Goal: Find specific page/section: Locate a particular part of the current website

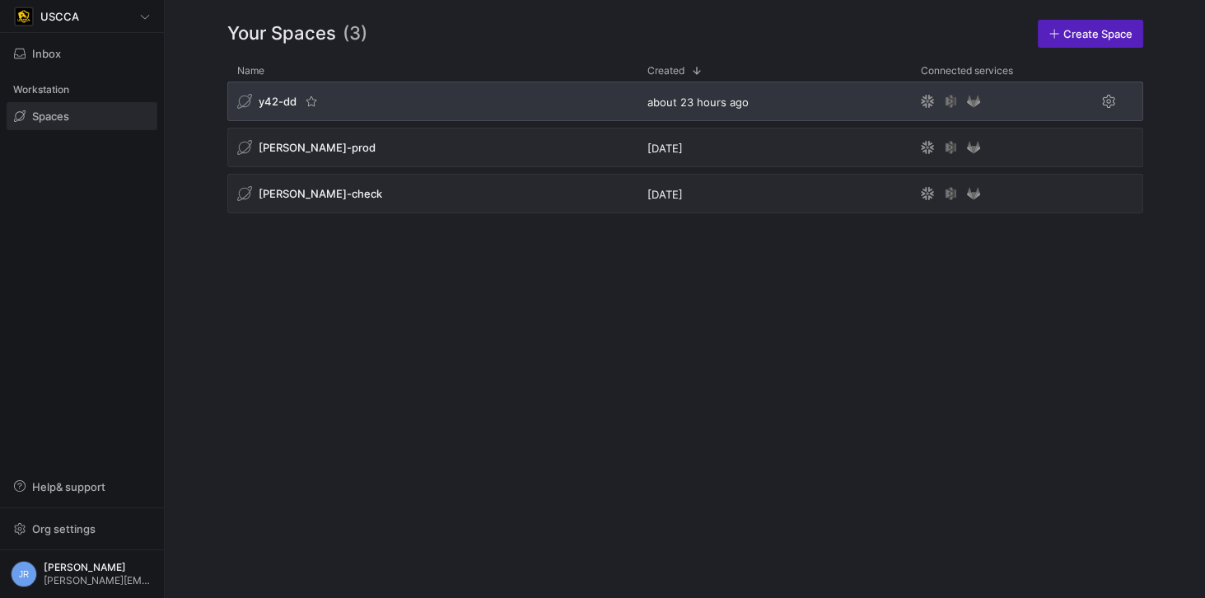
click at [268, 96] on span "y42-dd" at bounding box center [278, 101] width 38 height 13
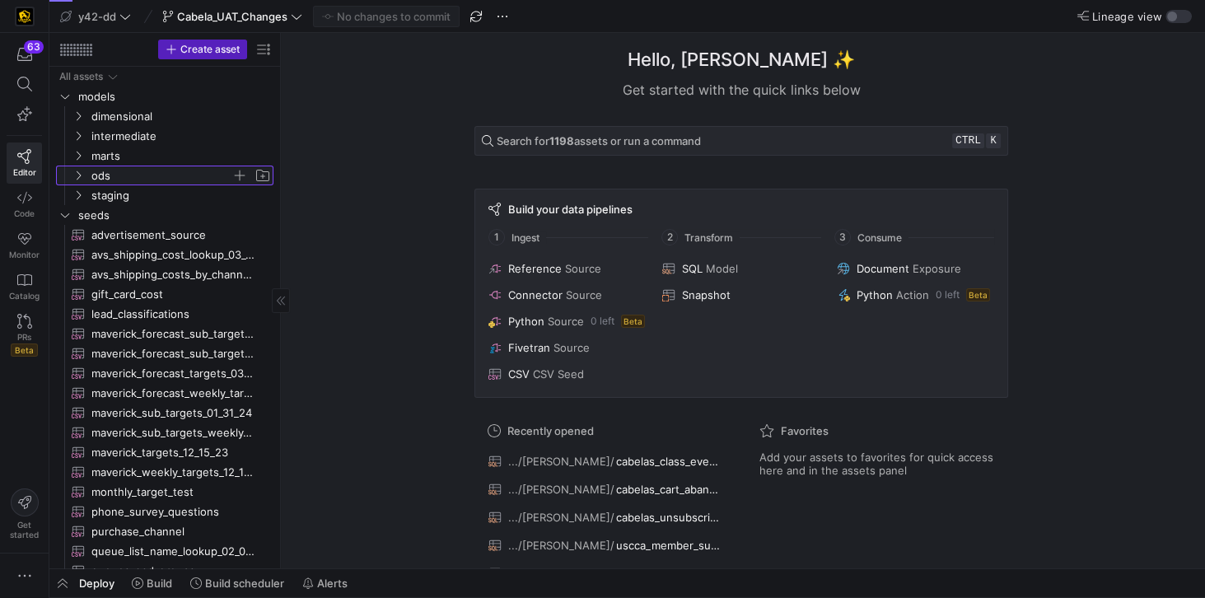
click at [122, 181] on span "ods" at bounding box center [161, 175] width 140 height 19
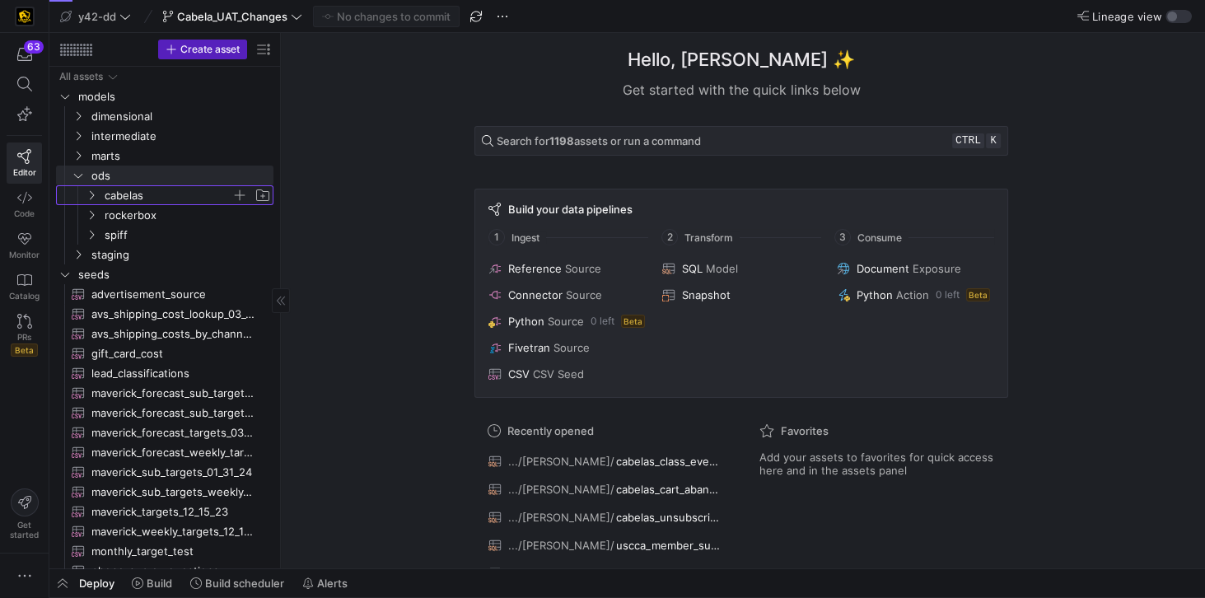
click at [123, 191] on span "cabelas" at bounding box center [168, 195] width 127 height 19
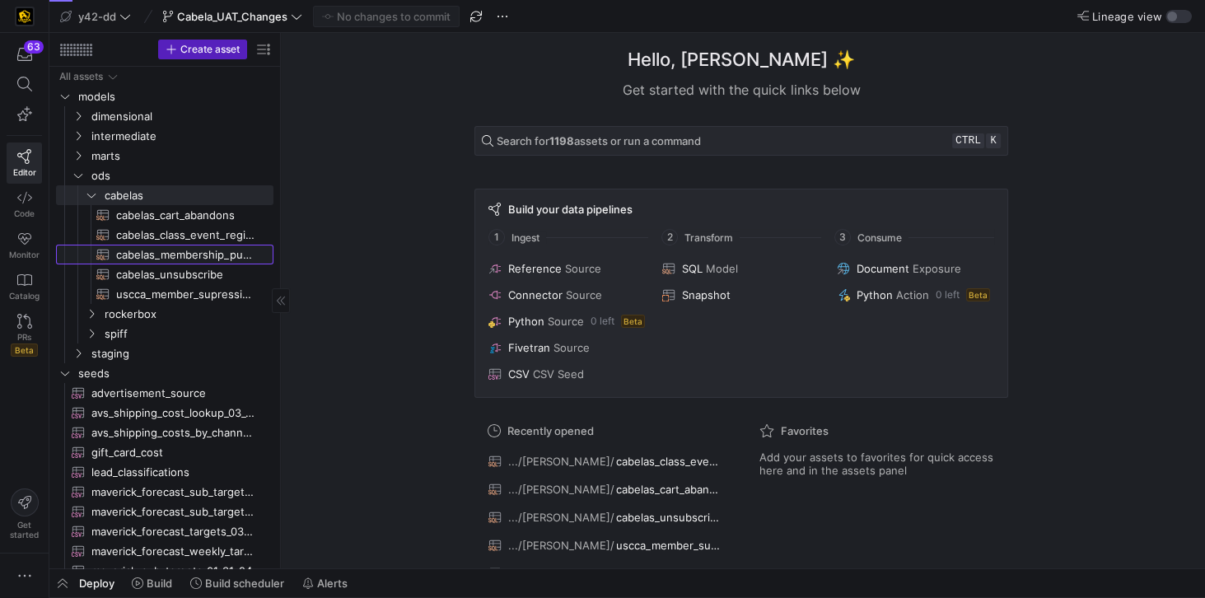
click at [196, 260] on span "cabelas_membership_purchase​​​​​​​​​​" at bounding box center [185, 254] width 138 height 19
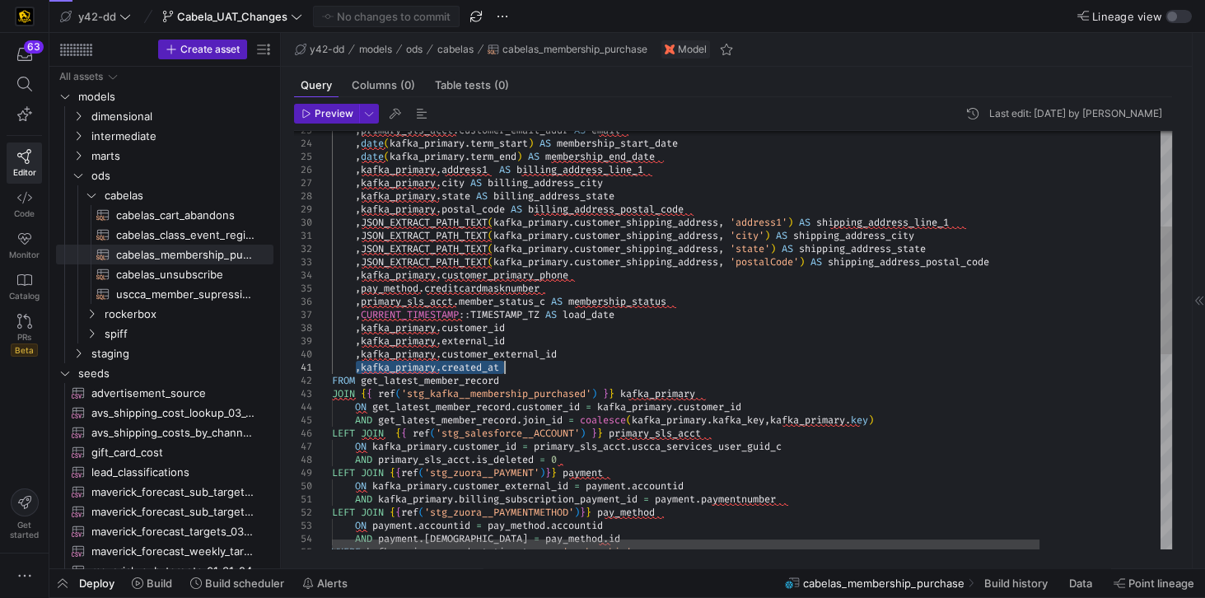
drag, startPoint x: 357, startPoint y: 367, endPoint x: 512, endPoint y: 366, distance: 154.8
click at [512, 366] on div ", primary_sls_acct . customer_email_addr AS email , date ( kafka_primary . term…" at bounding box center [823, 504] width 983 height 1367
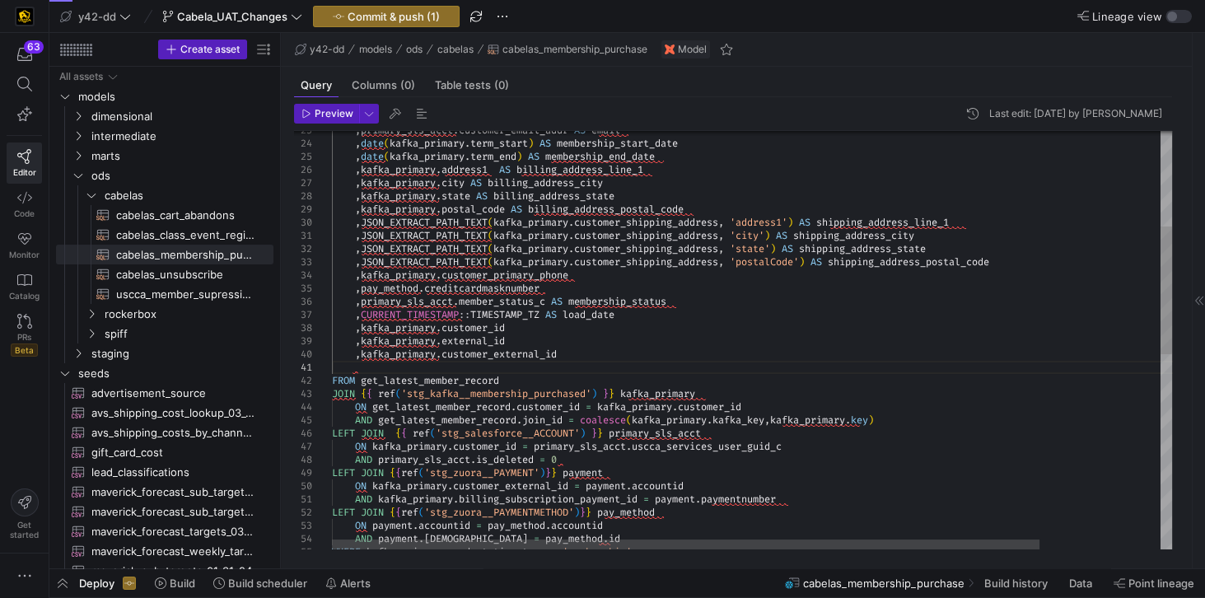
click at [586, 357] on div ", primary_sls_acct . customer_email_addr AS email , date ( kafka_primary . term…" at bounding box center [823, 504] width 983 height 1367
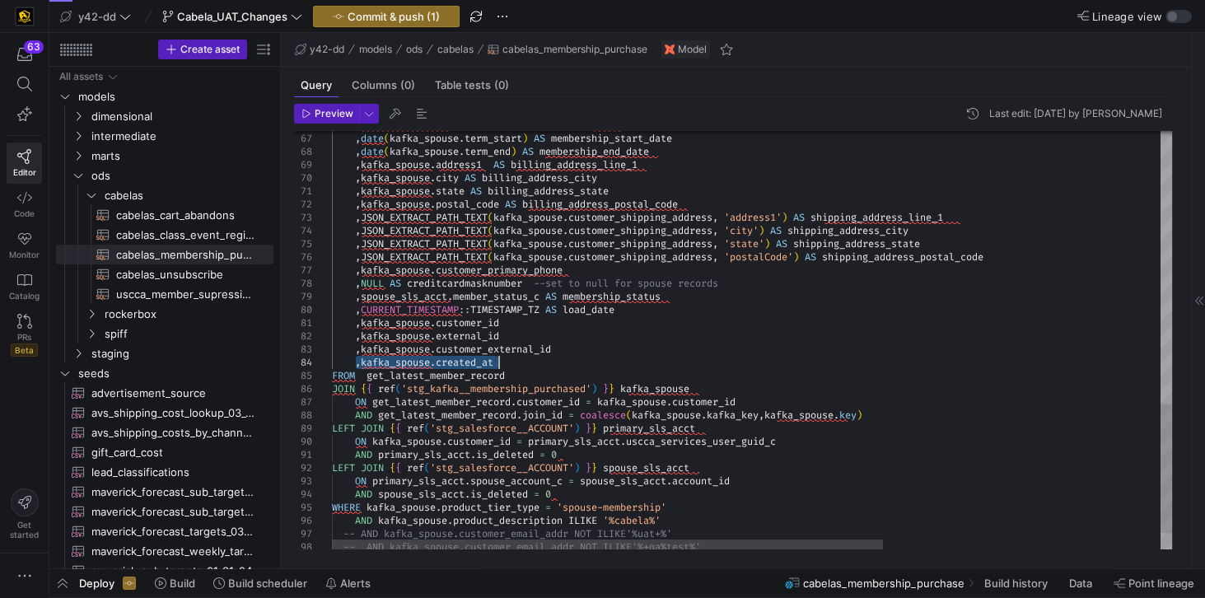
drag, startPoint x: 353, startPoint y: 364, endPoint x: 518, endPoint y: 363, distance: 164.7
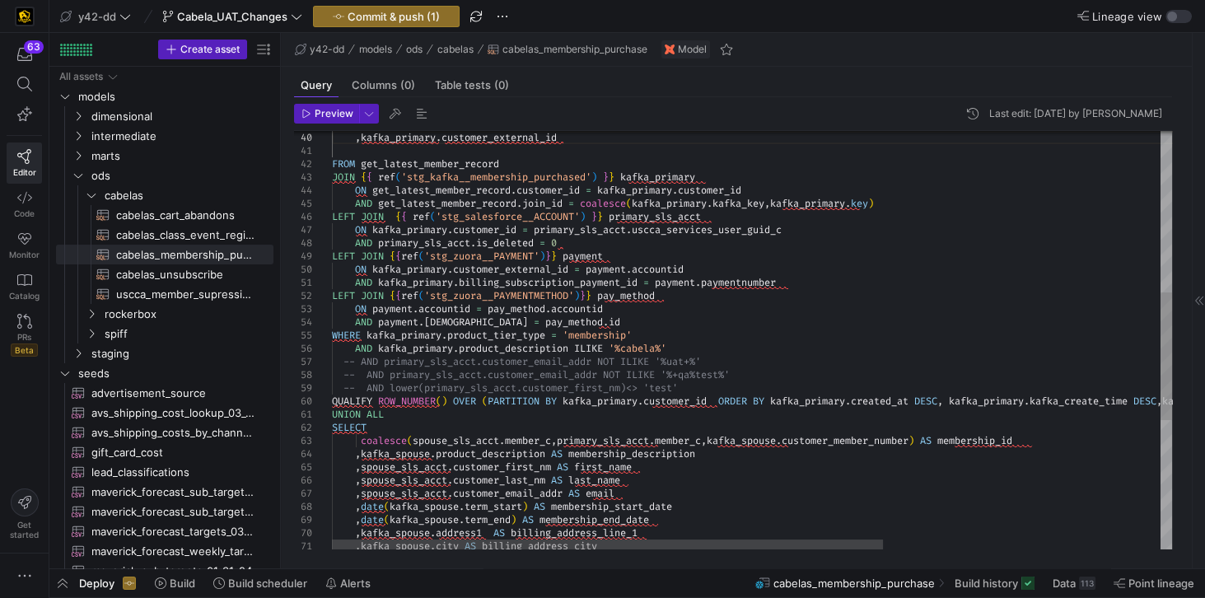
type textarea ",kafka_primary.created_at FROM get_latest_member_record JOIN {{ ref('stg_kafka_…"
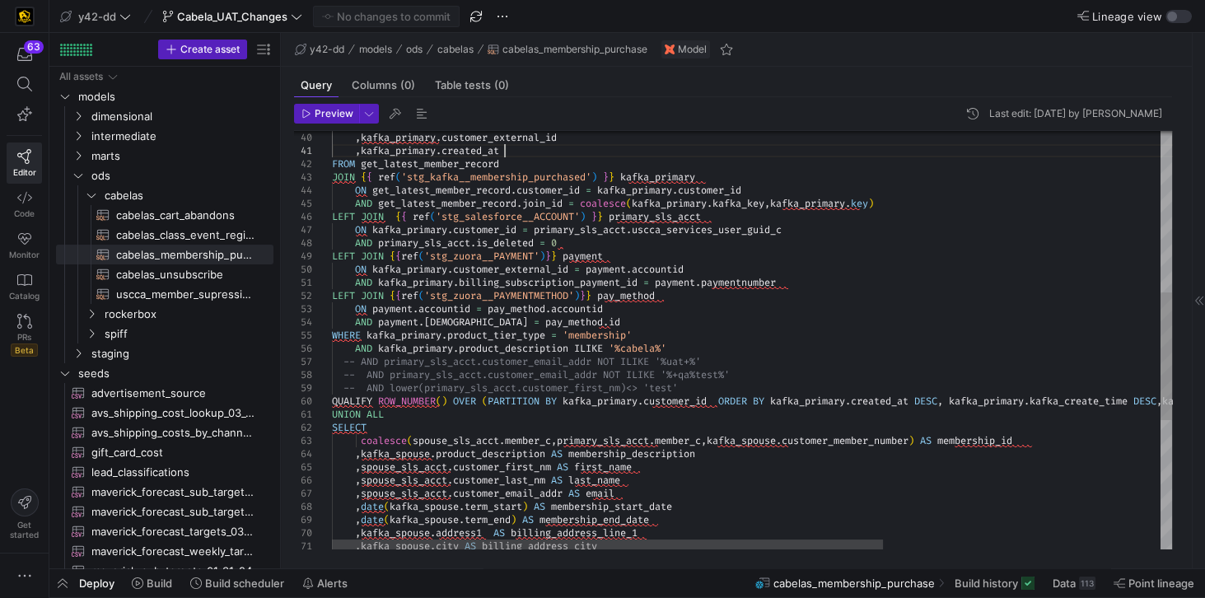
click at [619, 153] on div ", spouse_sls_acct . customer_email_addr AS email , date ( kafka_spouse . term_s…" at bounding box center [963, 287] width 1262 height 1367
